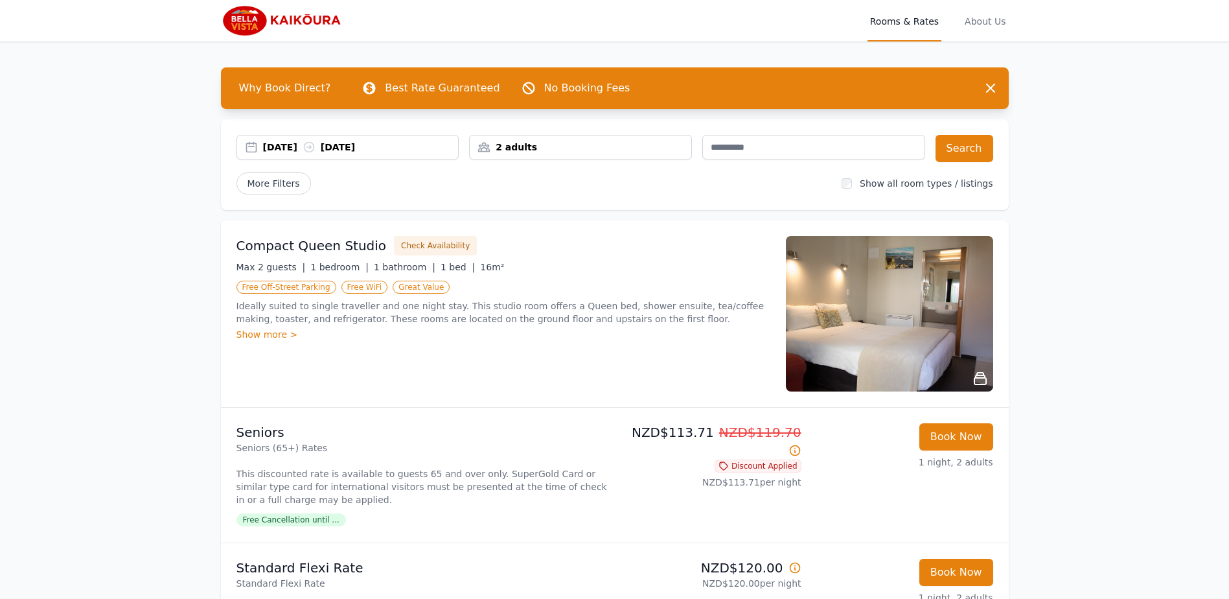
click at [297, 149] on div "[DATE] [DATE]" at bounding box center [361, 147] width 196 height 13
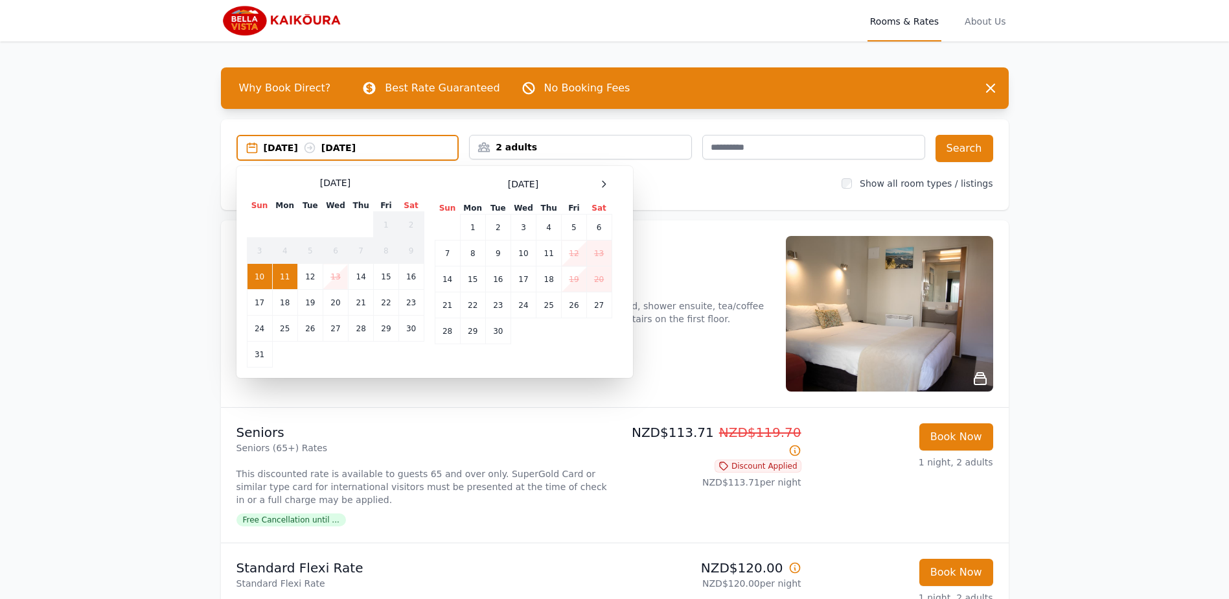
click at [443, 305] on td "21" at bounding box center [447, 305] width 25 height 26
click at [493, 310] on td "23" at bounding box center [497, 305] width 25 height 26
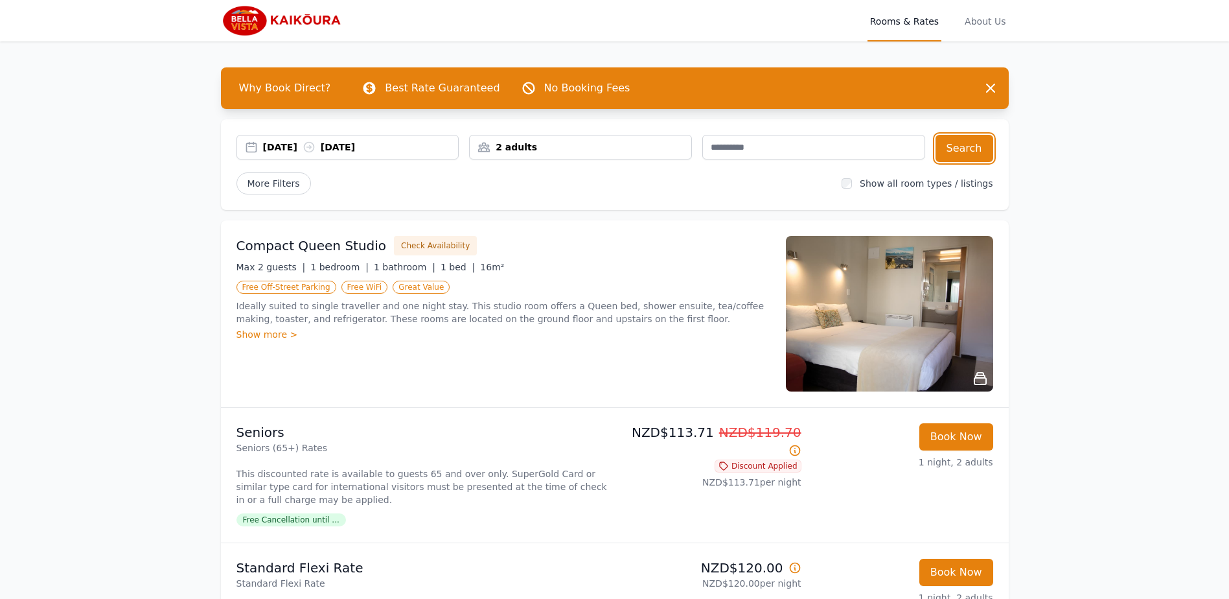
click at [974, 153] on button "Search" at bounding box center [965, 148] width 58 height 27
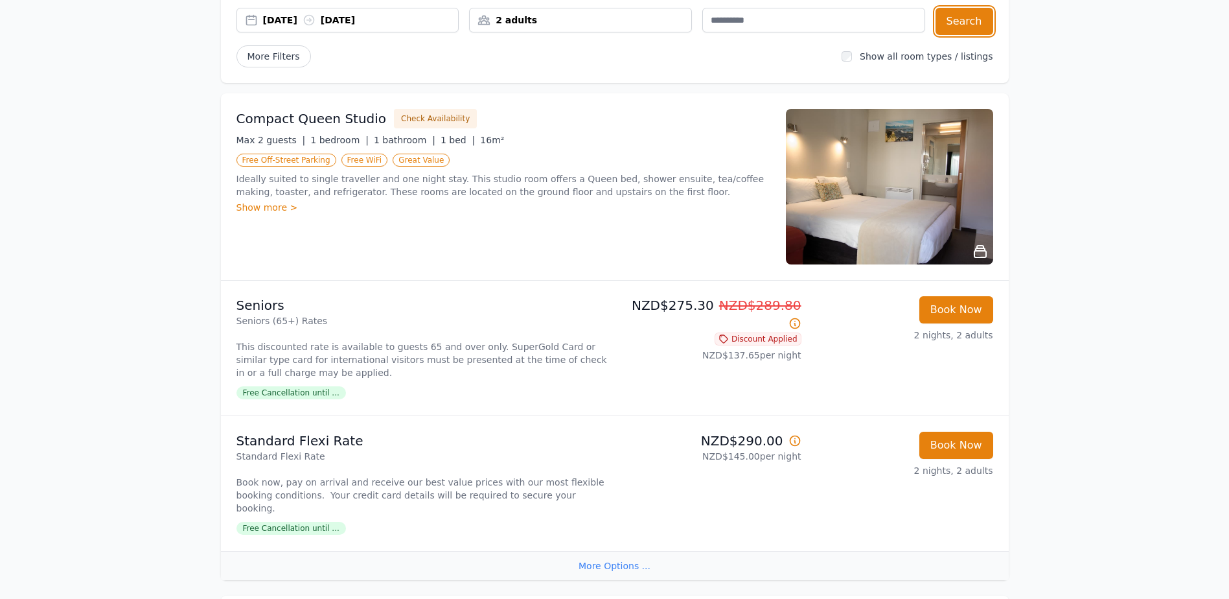
scroll to position [151, 0]
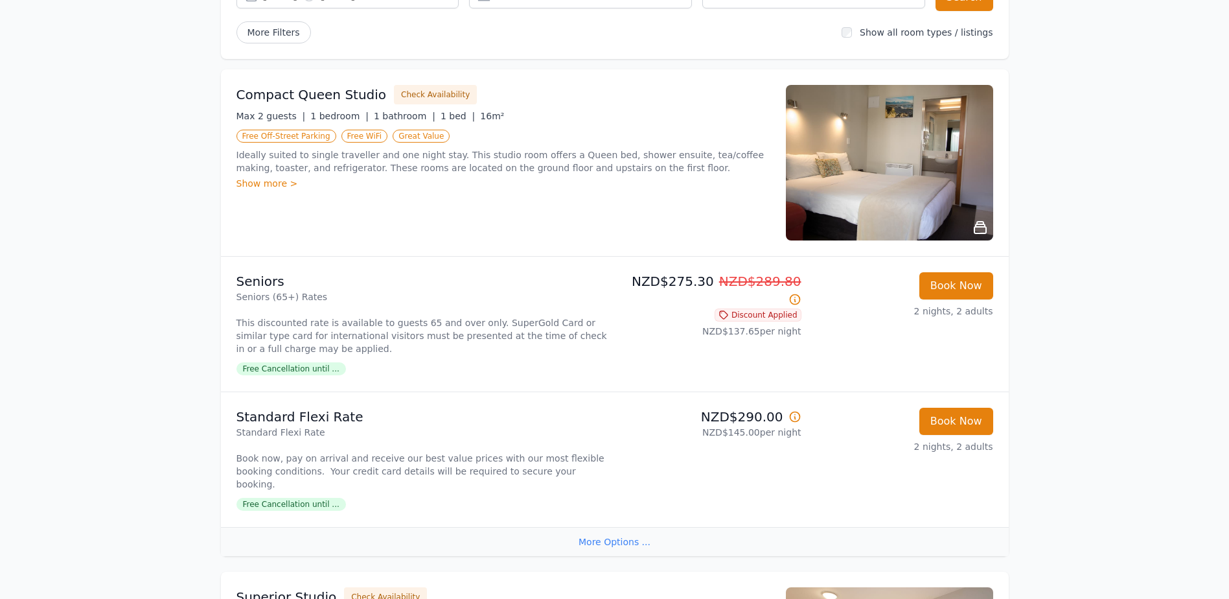
click at [793, 293] on icon at bounding box center [795, 299] width 13 height 13
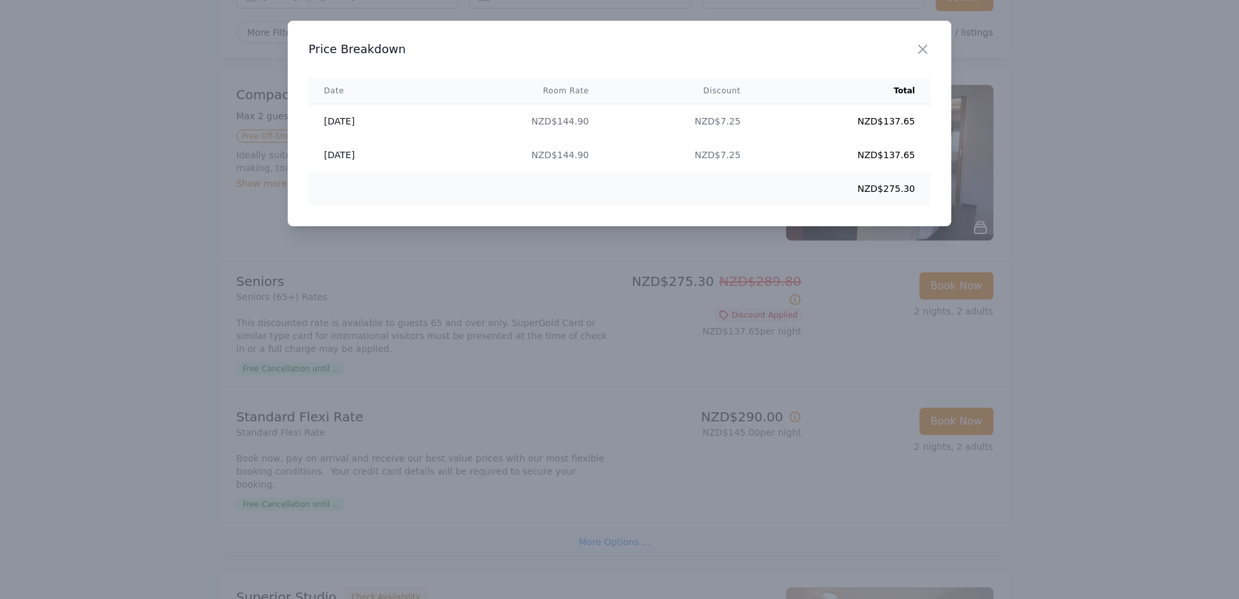
click at [921, 45] on icon "button" at bounding box center [923, 49] width 16 height 16
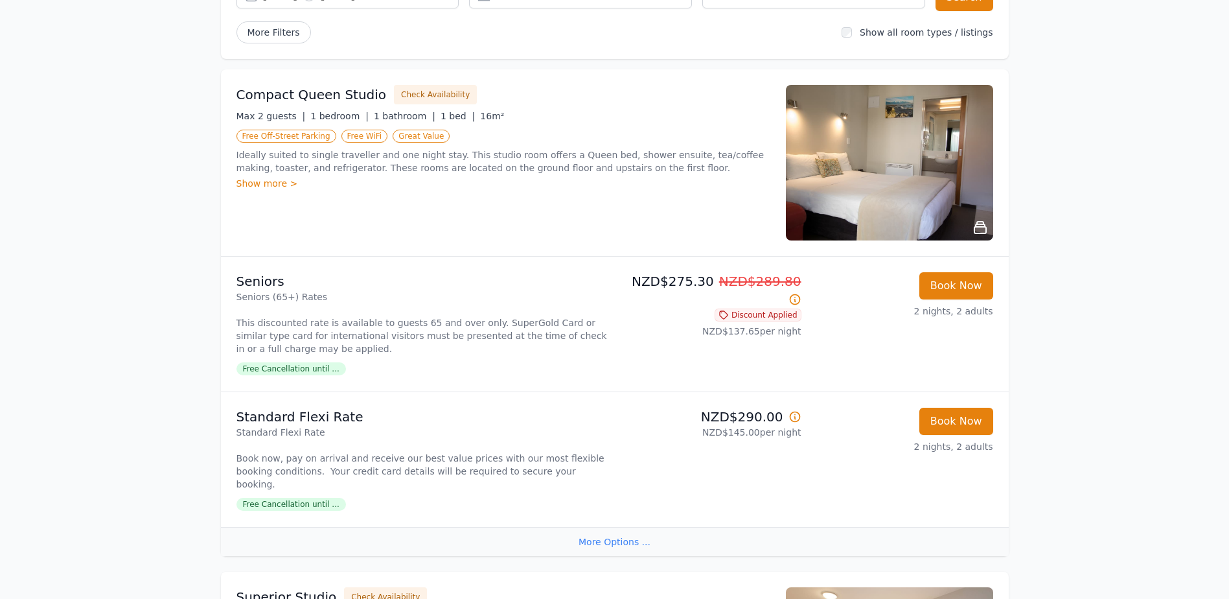
scroll to position [303, 0]
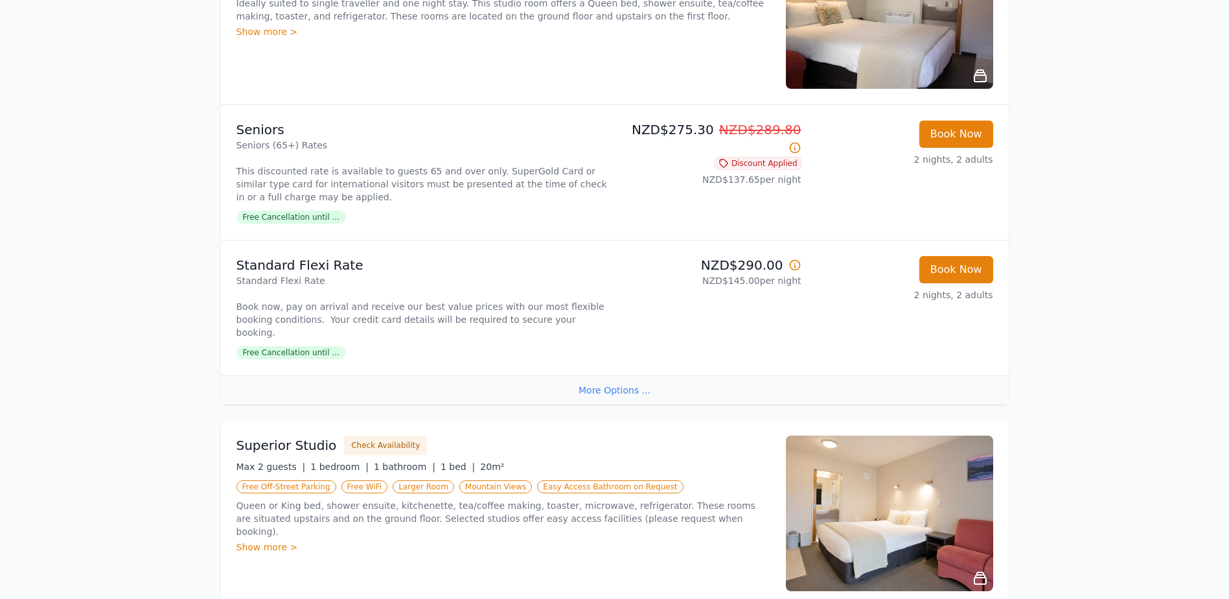
click at [287, 346] on span "Free Cancellation until ..." at bounding box center [292, 352] width 110 height 13
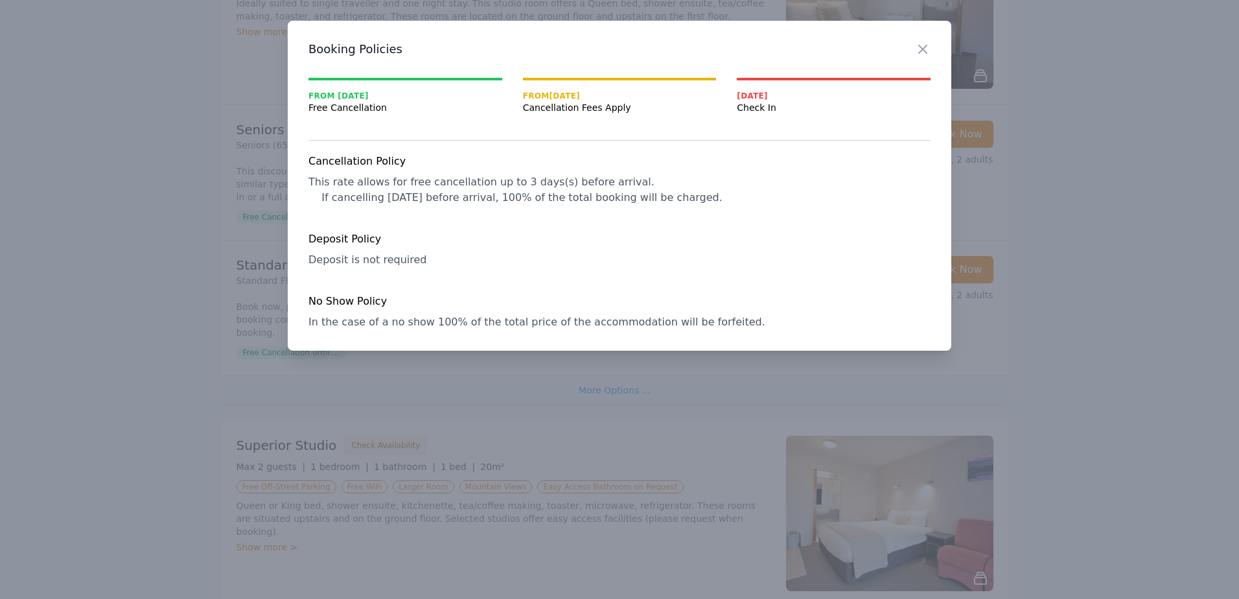
click at [926, 51] on icon "button" at bounding box center [923, 49] width 16 height 16
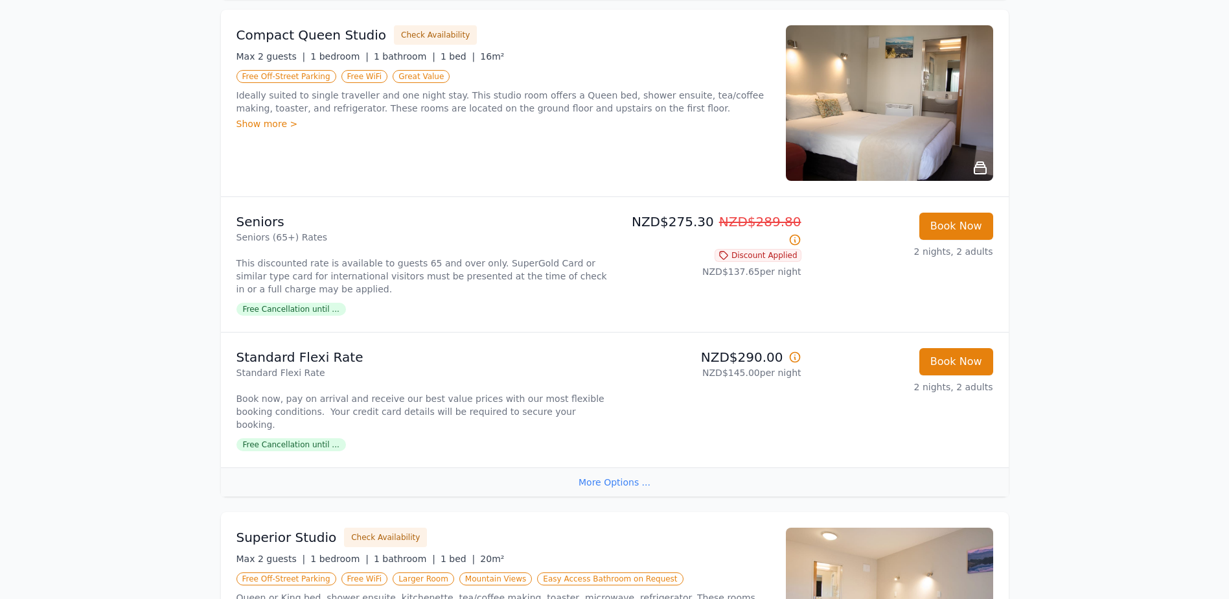
scroll to position [151, 0]
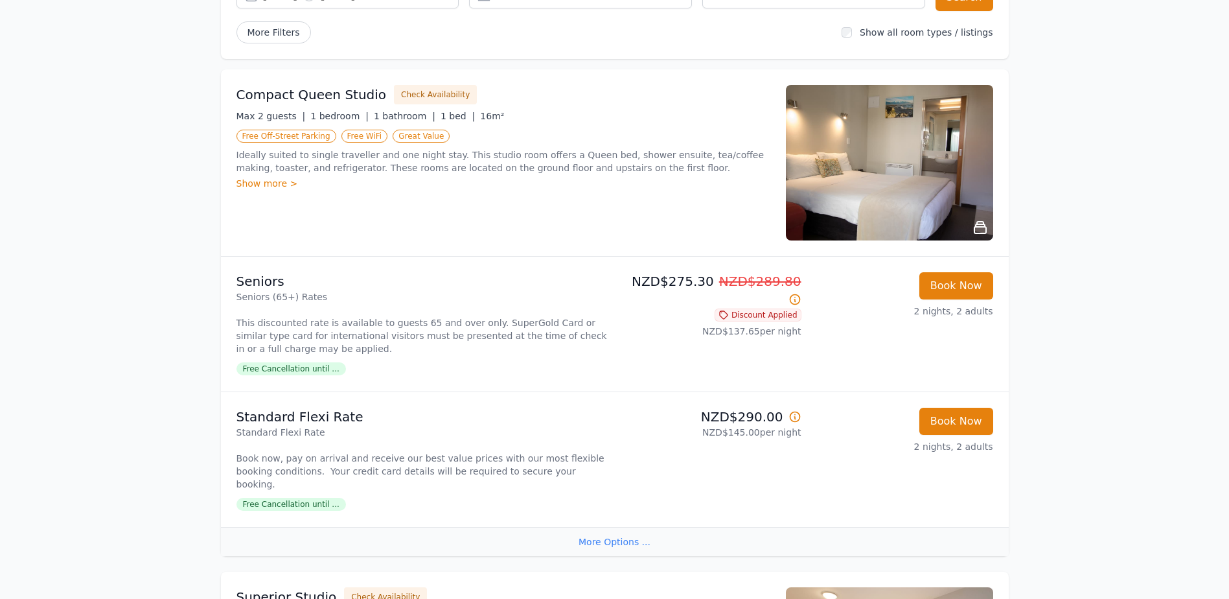
click at [880, 210] on img at bounding box center [889, 163] width 207 height 156
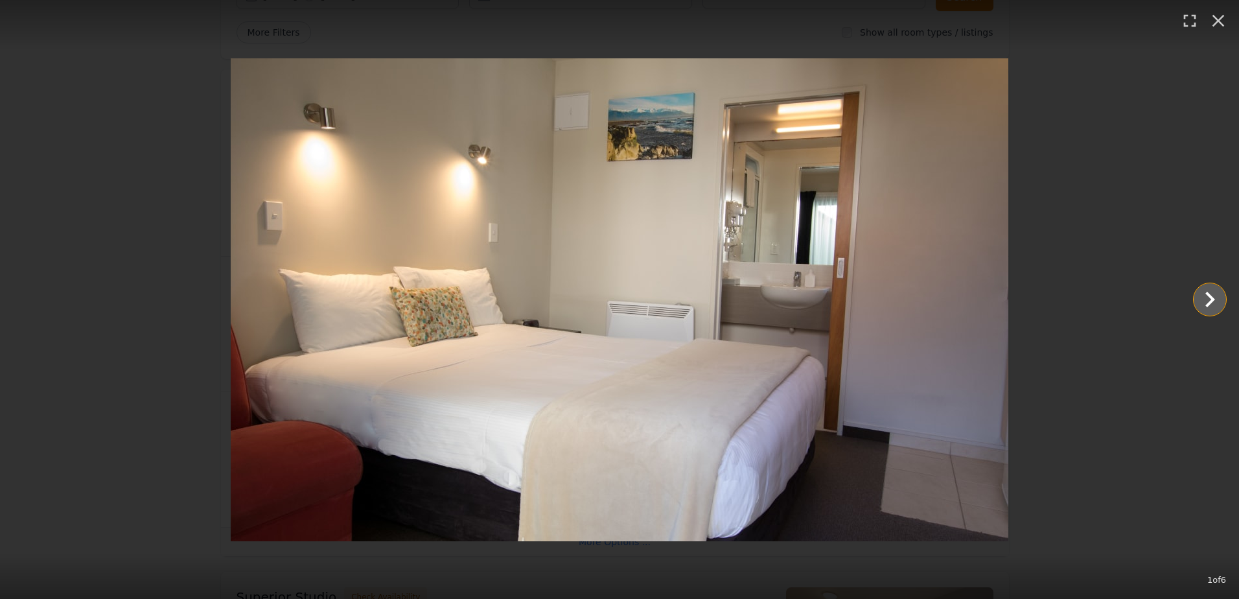
click at [1208, 300] on icon "Show slide 2 of 6" at bounding box center [1209, 299] width 31 height 31
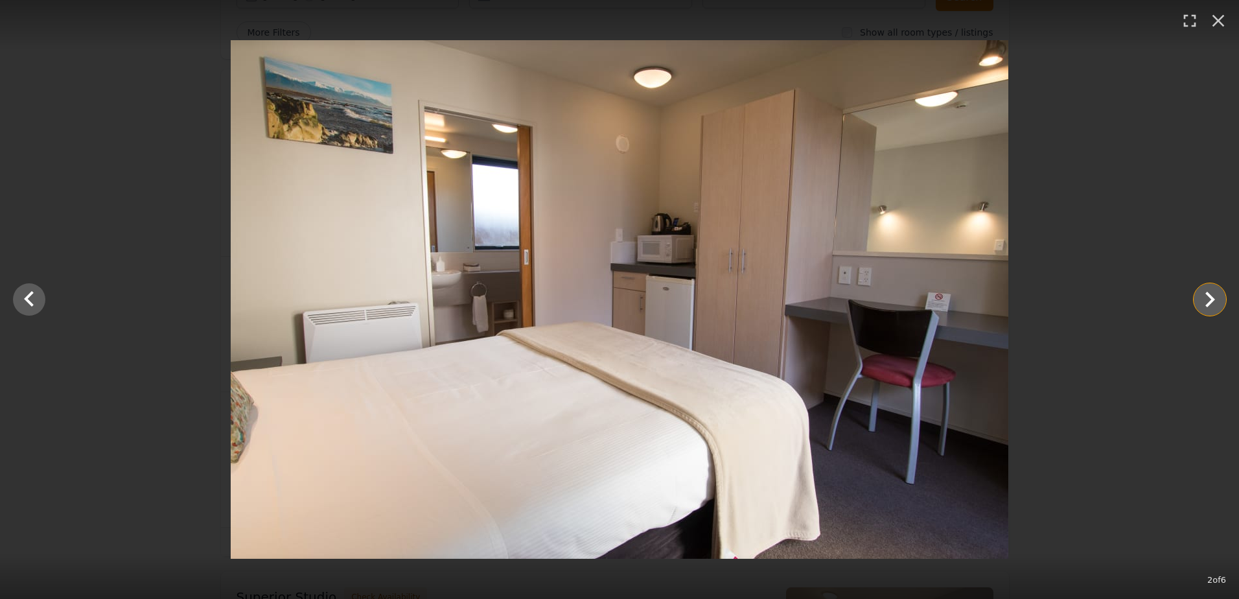
click at [1208, 300] on icon "Show slide 3 of 6" at bounding box center [1209, 299] width 31 height 31
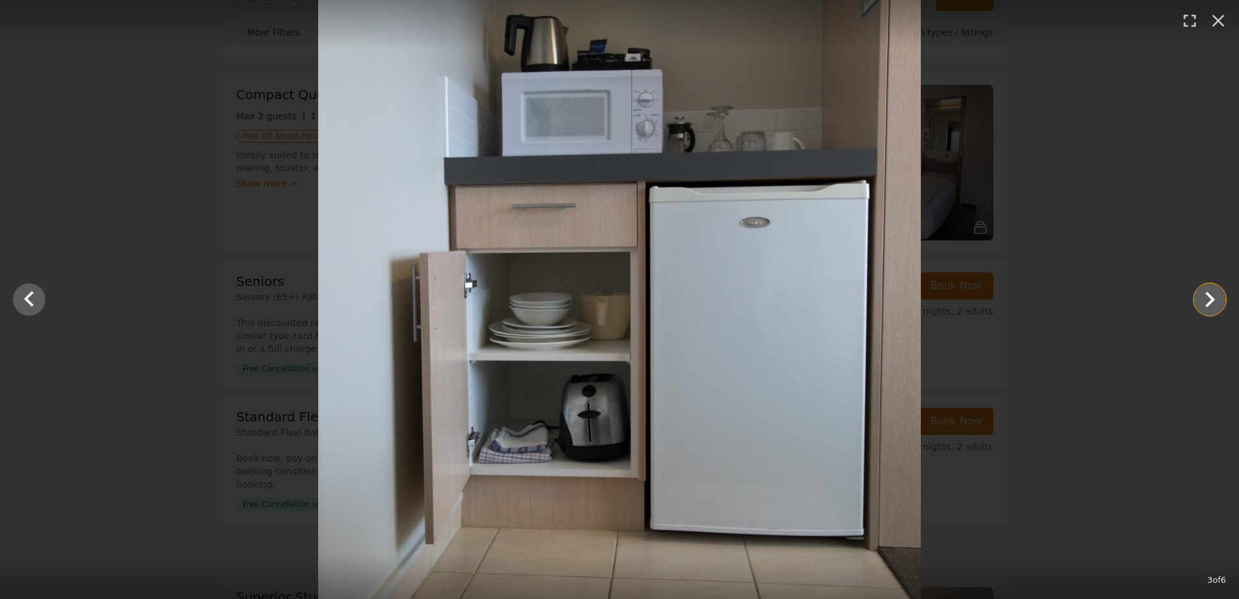
click at [1208, 300] on icon "Show slide 4 of 6" at bounding box center [1209, 299] width 31 height 31
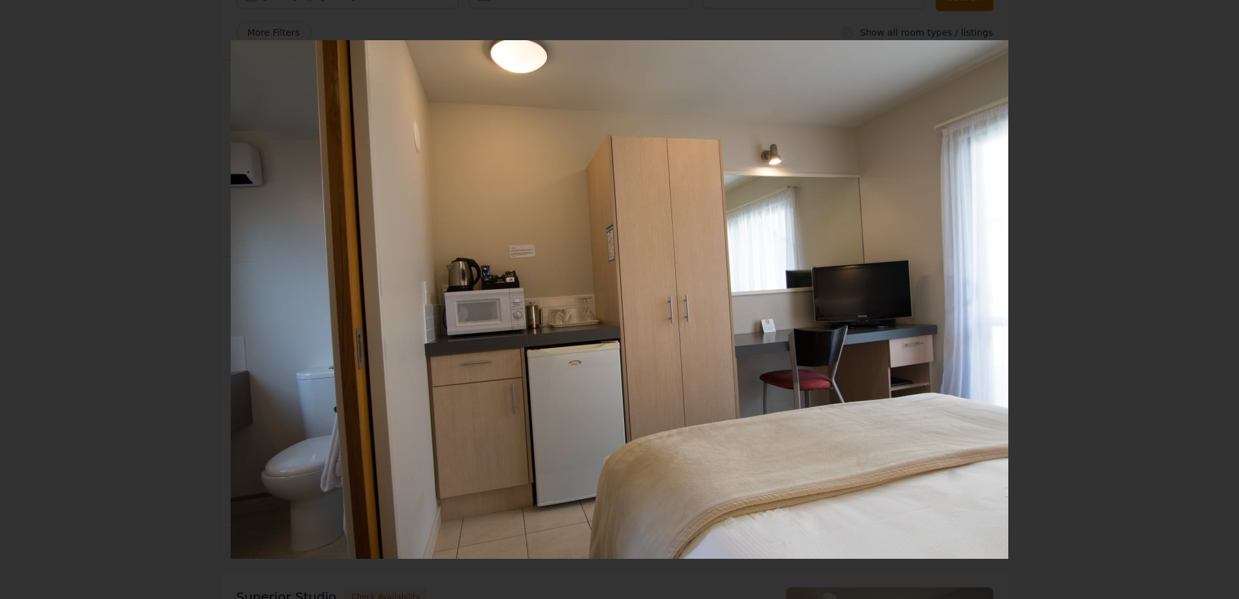
click at [1208, 300] on icon "Show slide 5 of 6" at bounding box center [1209, 299] width 31 height 31
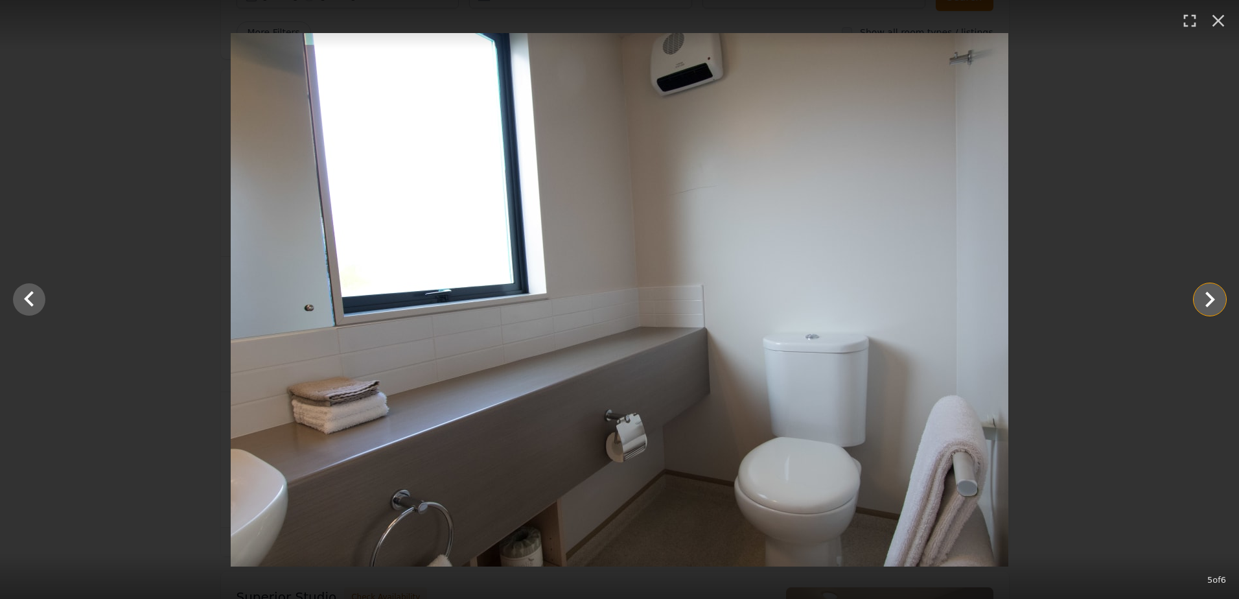
click at [1206, 301] on icon "Show slide 6 of 6" at bounding box center [1209, 299] width 31 height 31
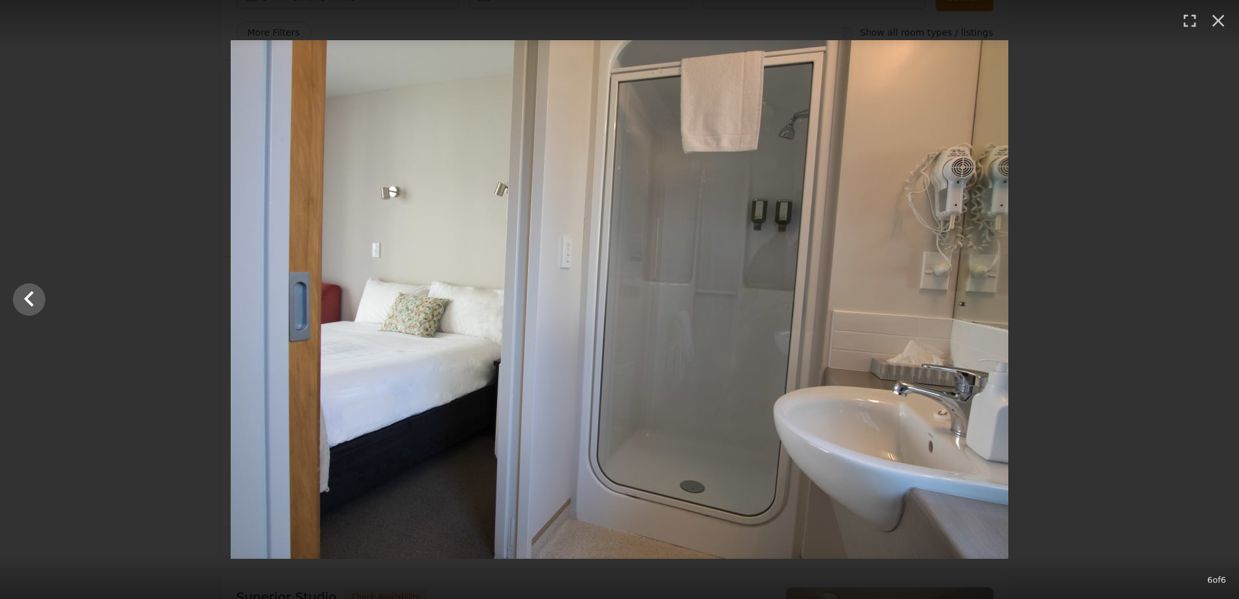
click at [1206, 301] on div at bounding box center [619, 299] width 1239 height 518
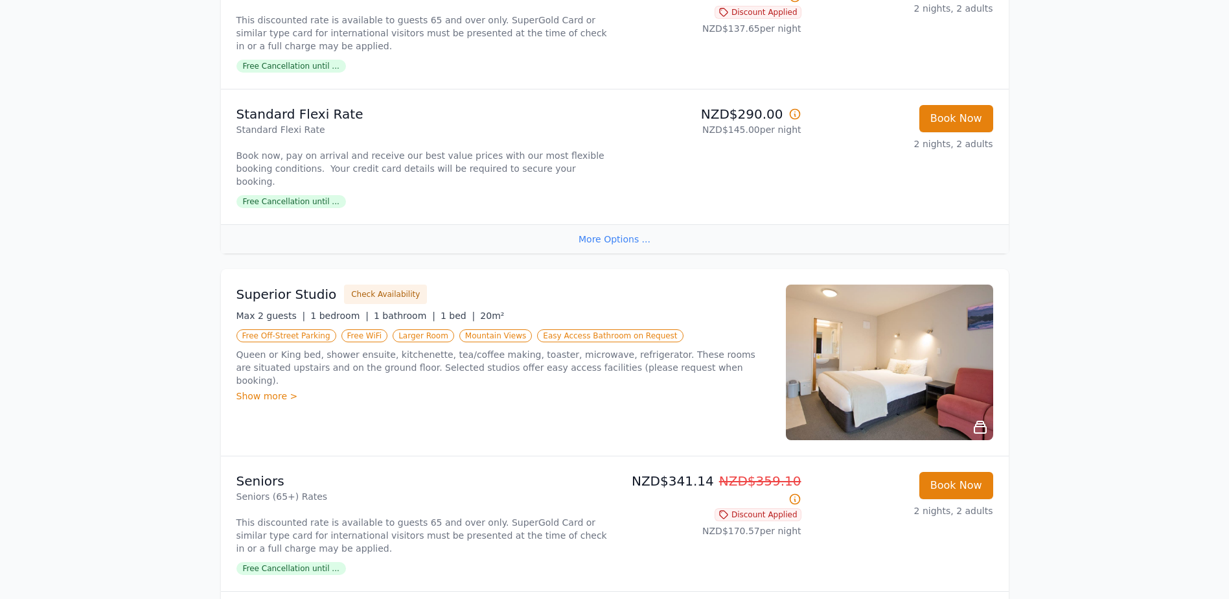
scroll to position [0, 0]
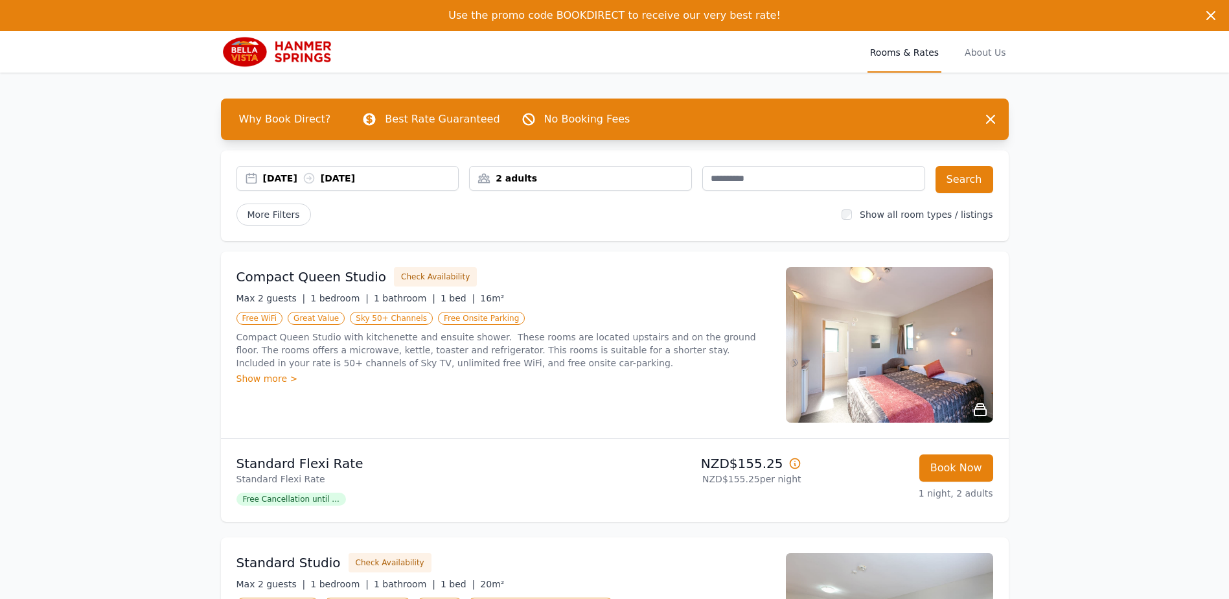
click at [312, 182] on div "[DATE] [DATE]" at bounding box center [361, 178] width 196 height 13
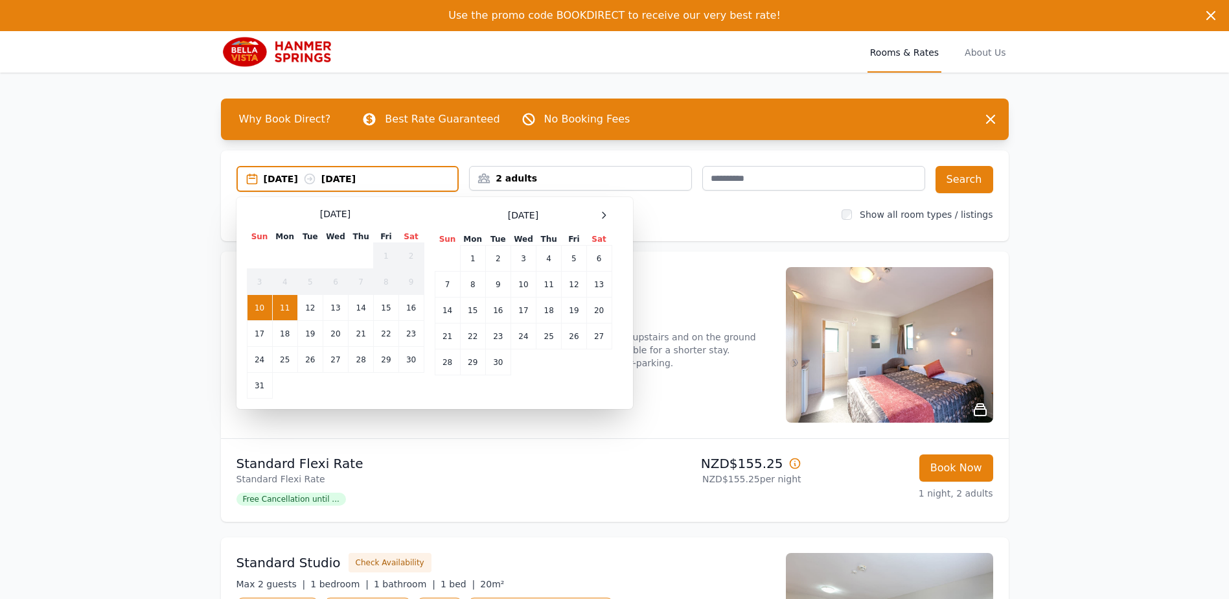
click at [437, 338] on td "21" at bounding box center [447, 336] width 25 height 26
click at [496, 334] on td "23" at bounding box center [497, 336] width 25 height 26
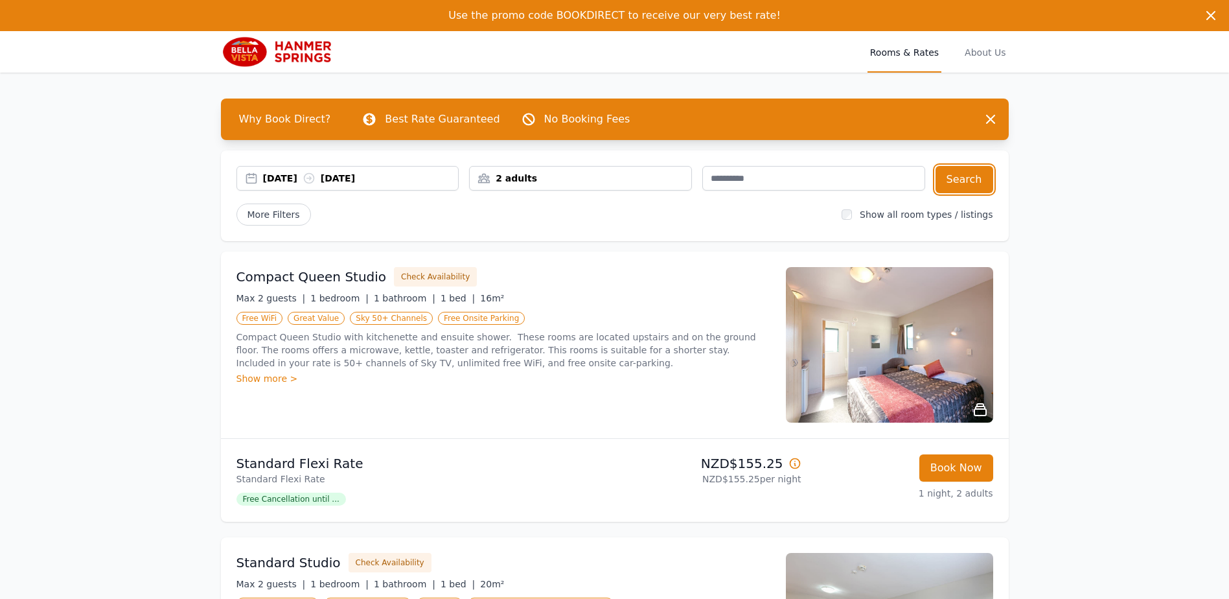
click at [969, 183] on button "Search" at bounding box center [965, 179] width 58 height 27
click at [909, 369] on img at bounding box center [889, 345] width 207 height 156
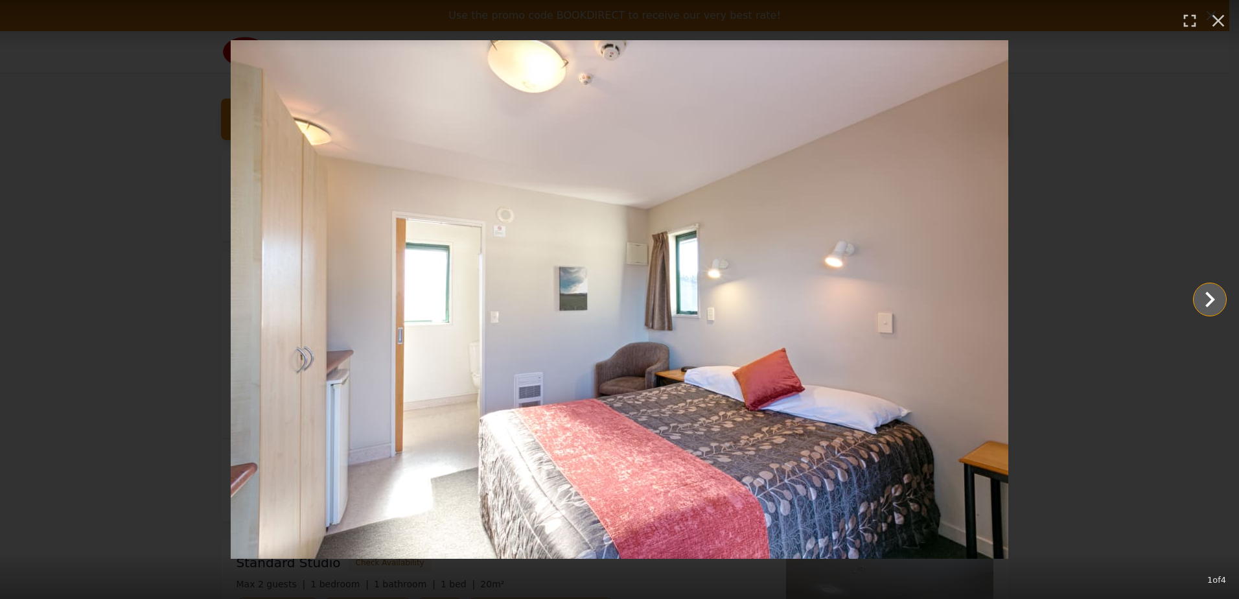
click at [1208, 301] on icon "Show slide 2 of 4" at bounding box center [1209, 299] width 31 height 31
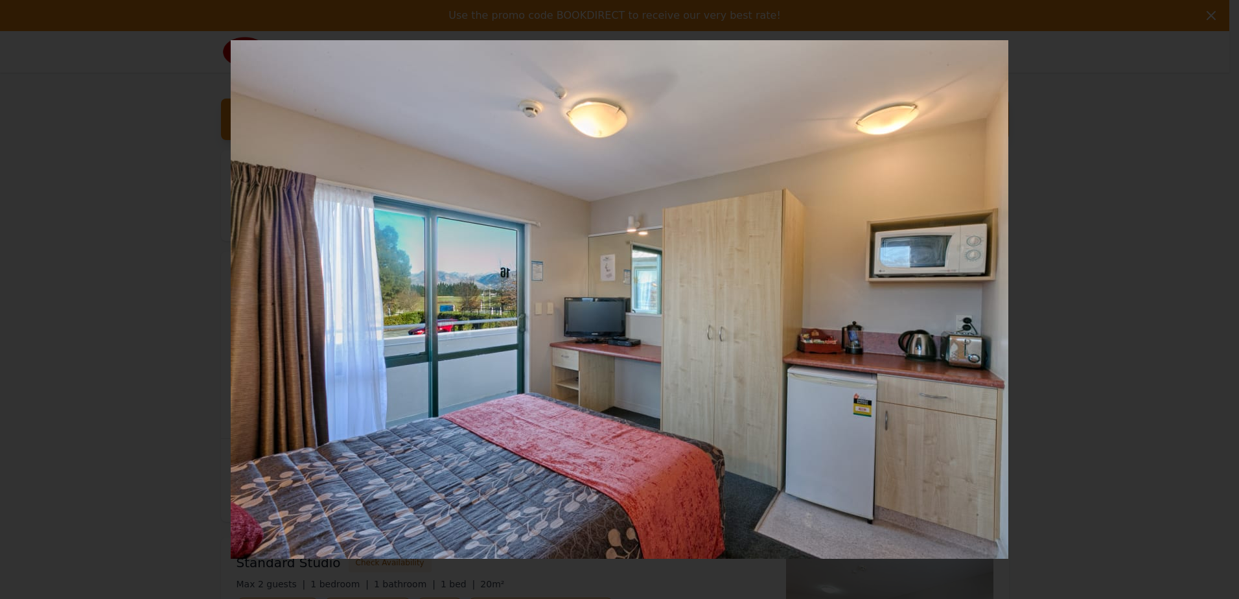
click at [1207, 301] on icon "Show slide 3 of 4" at bounding box center [1209, 299] width 31 height 31
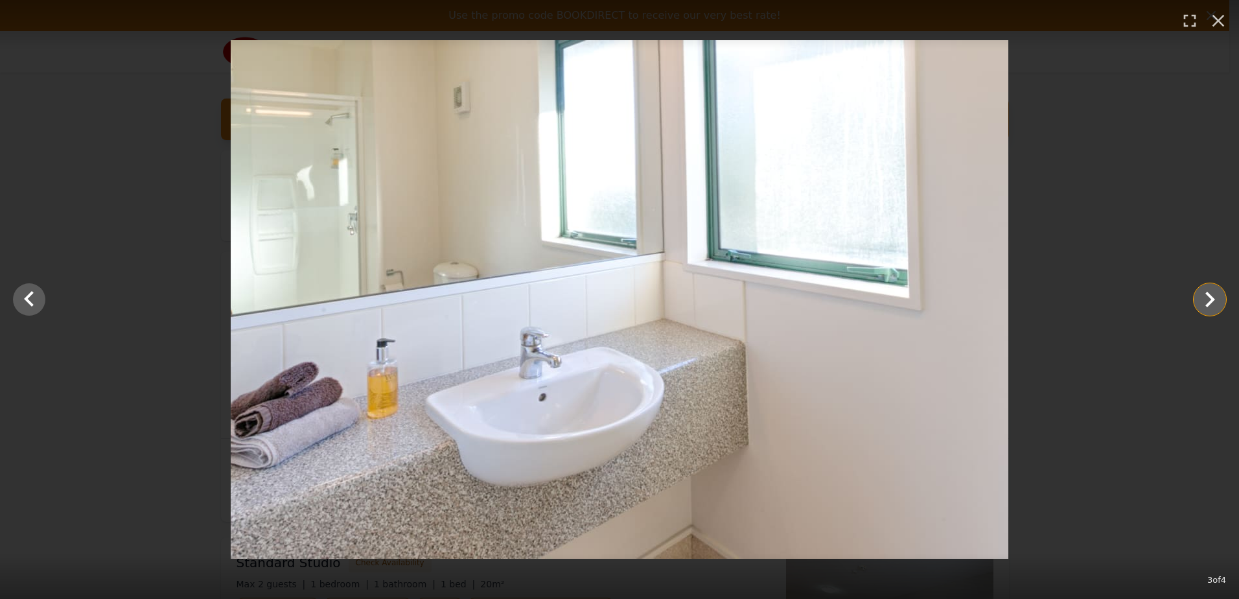
click at [1207, 298] on icon "Show slide 4 of 4" at bounding box center [1209, 299] width 31 height 31
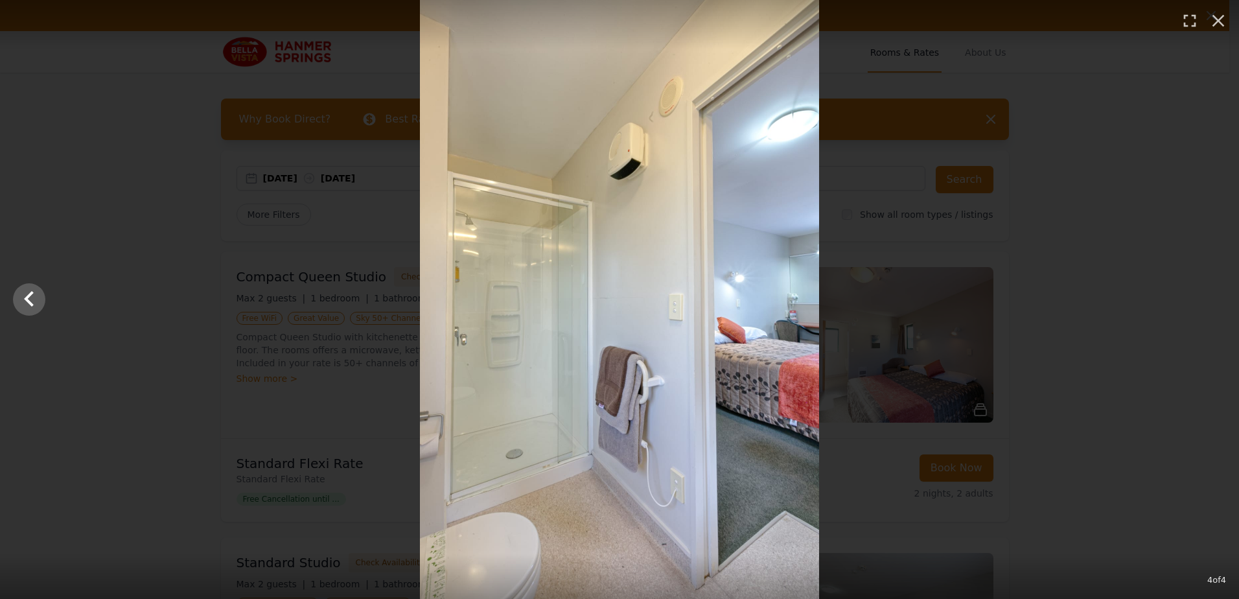
click at [1207, 298] on div at bounding box center [619, 299] width 1239 height 599
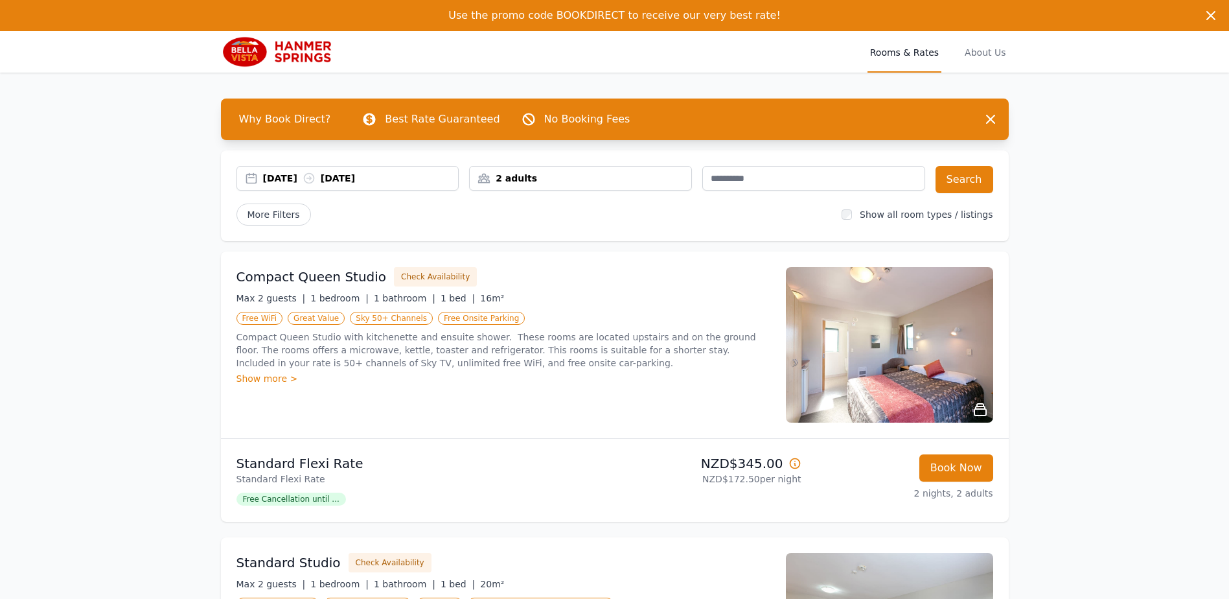
click at [288, 182] on div "[DATE] [DATE]" at bounding box center [361, 178] width 196 height 13
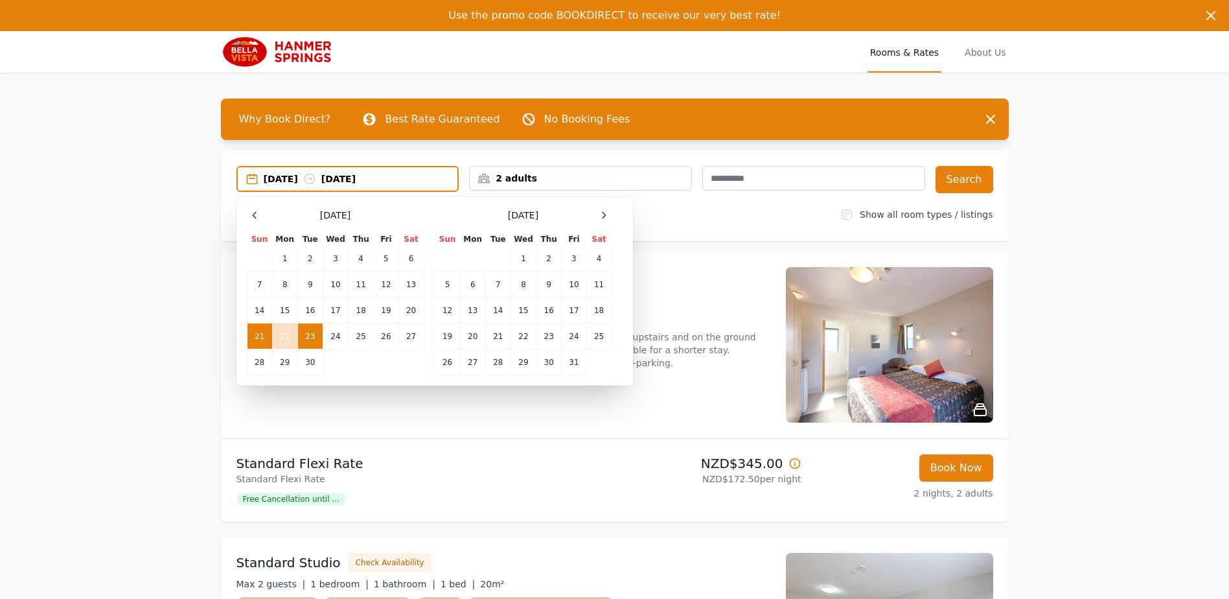
click at [411, 314] on td "20" at bounding box center [411, 310] width 25 height 26
click at [259, 332] on td "21" at bounding box center [259, 336] width 25 height 26
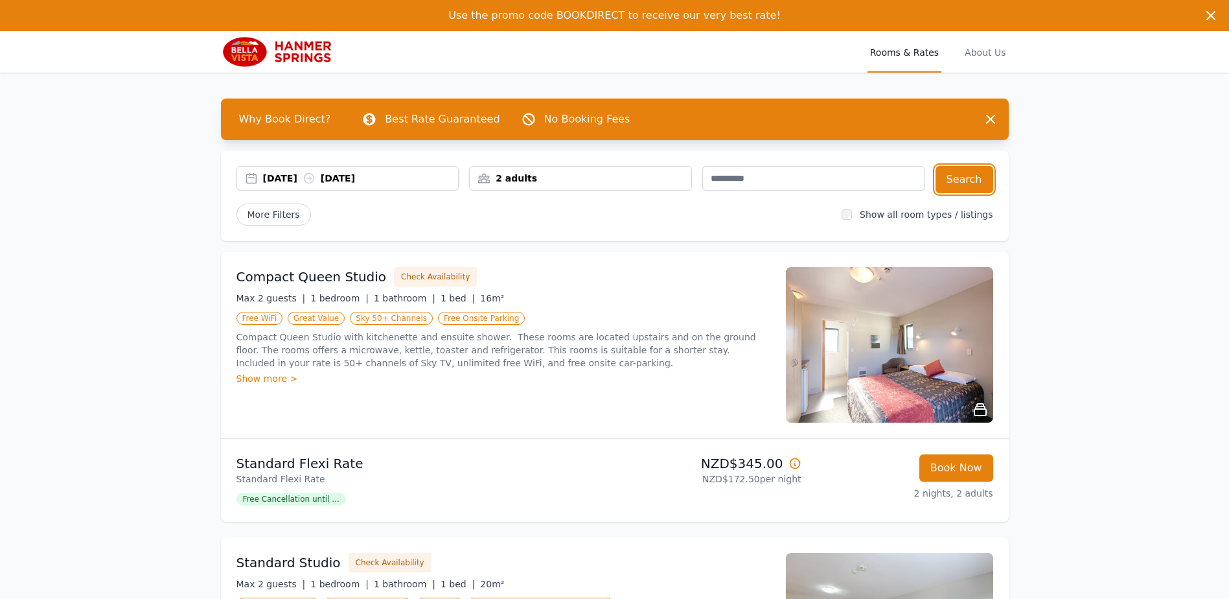
click at [957, 180] on button "Search" at bounding box center [965, 179] width 58 height 27
click at [301, 500] on span "Free Cancellation until ..." at bounding box center [292, 498] width 110 height 13
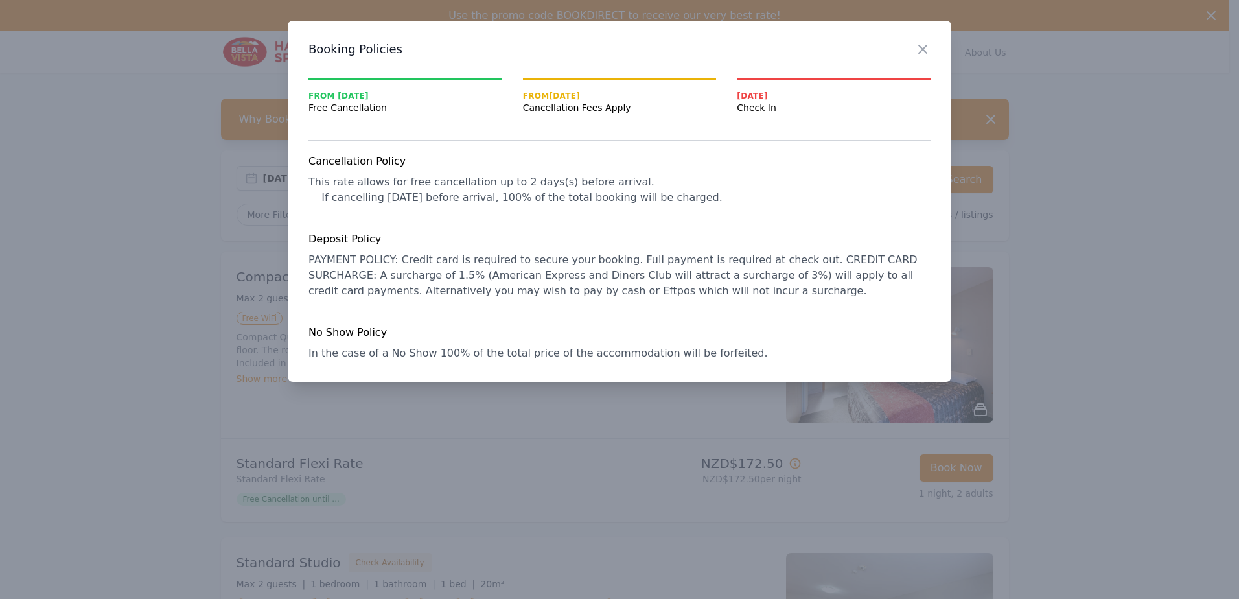
click at [177, 248] on div at bounding box center [619, 299] width 1239 height 599
